Goal: Task Accomplishment & Management: Use online tool/utility

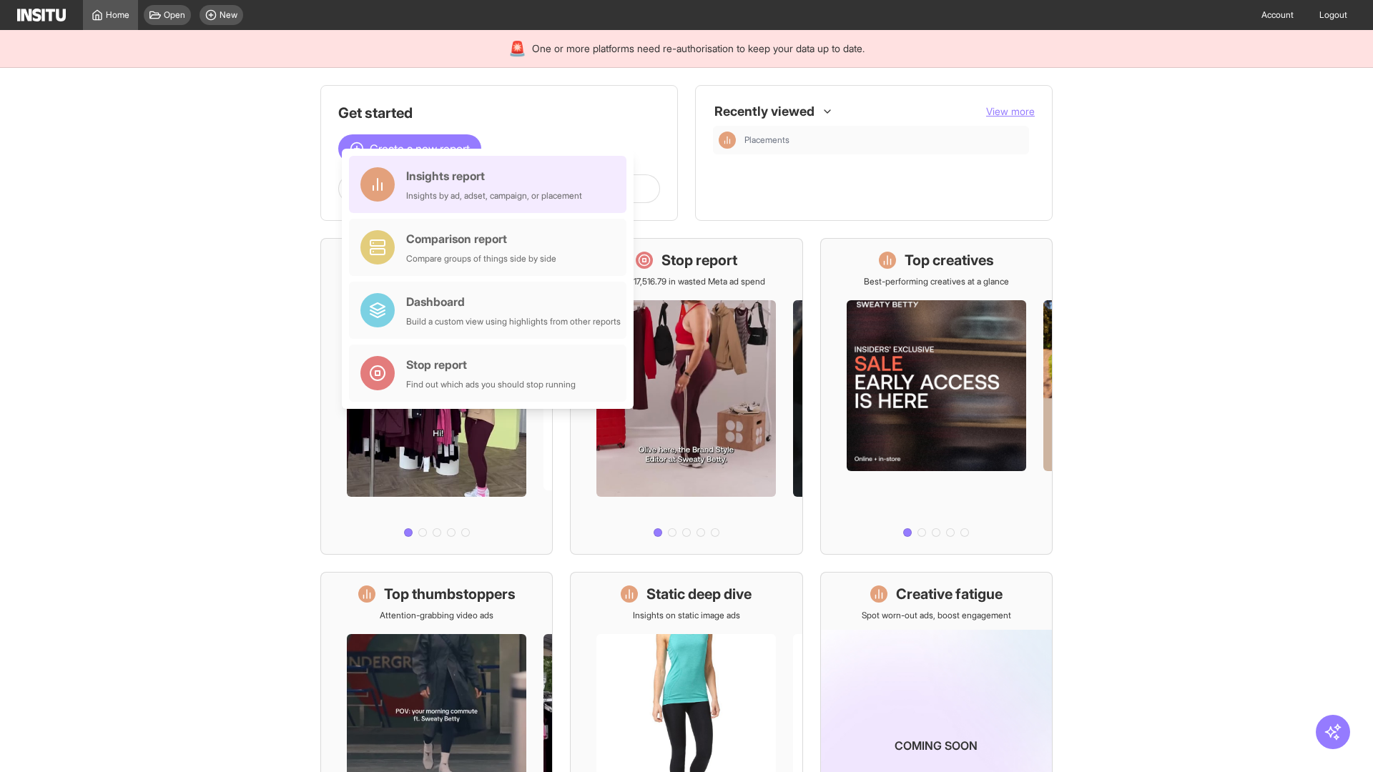
click at [491, 184] on div "Insights report Insights by ad, adset, campaign, or placement" at bounding box center [494, 184] width 176 height 34
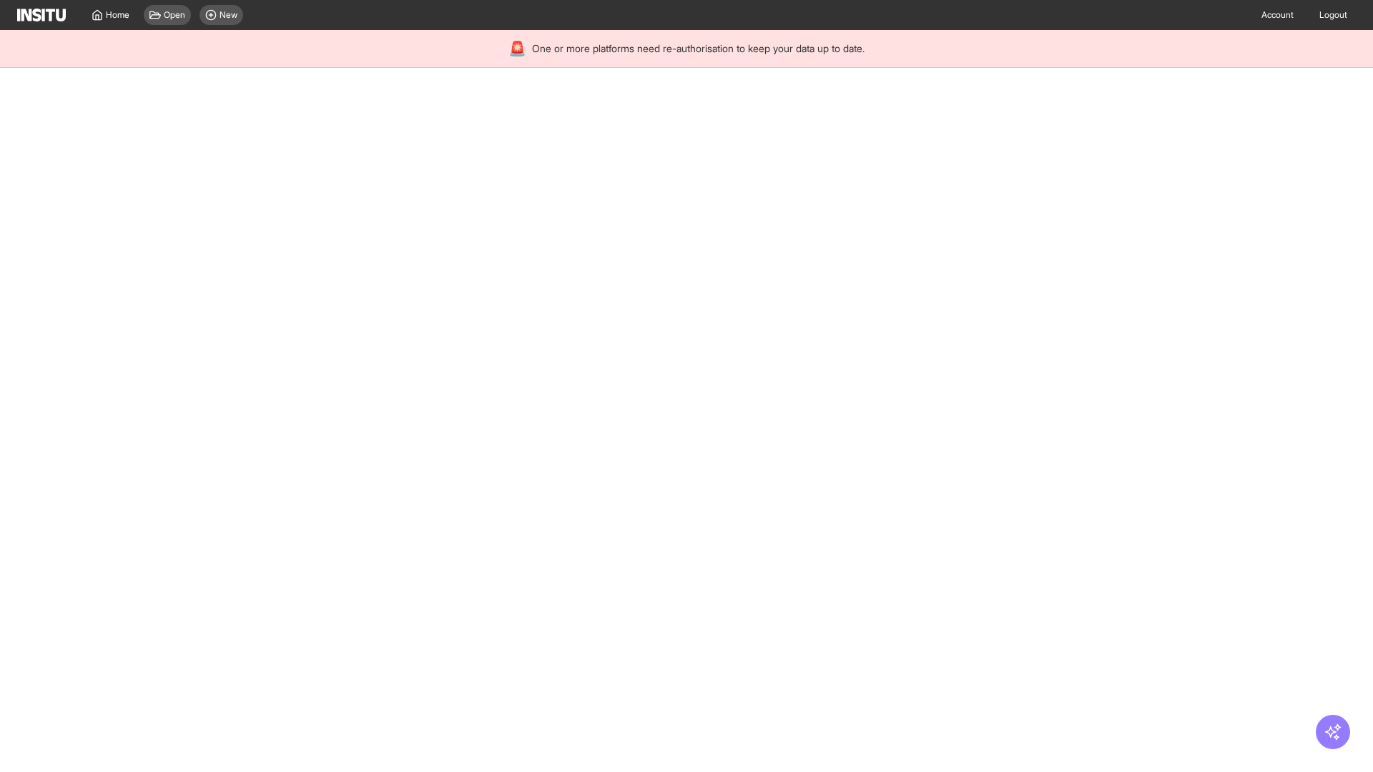
select select "**"
